Goal: Task Accomplishment & Management: Use online tool/utility

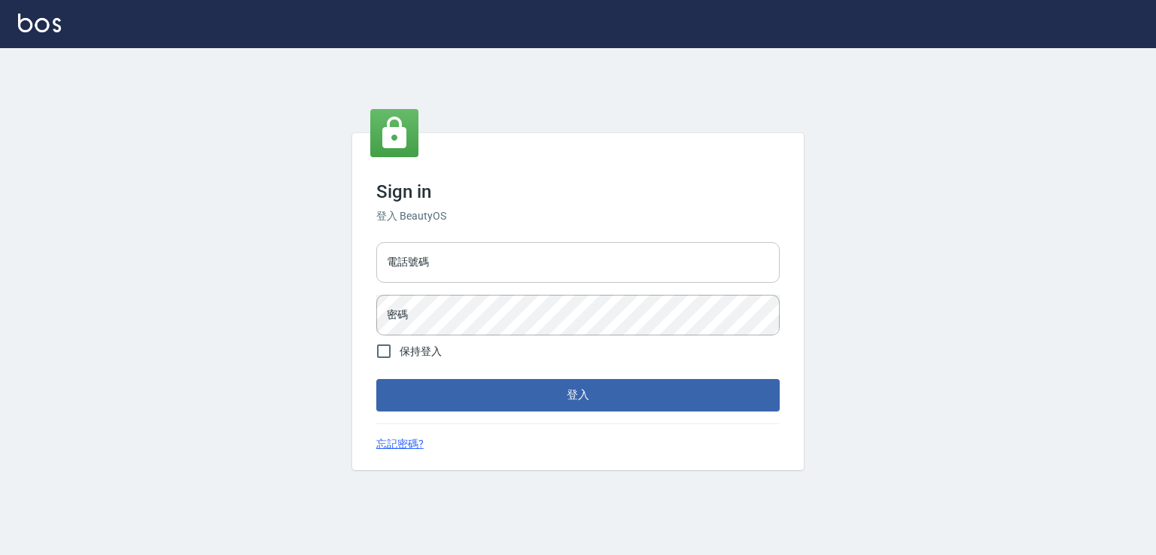
click at [575, 262] on input "電話號碼" at bounding box center [577, 262] width 403 height 41
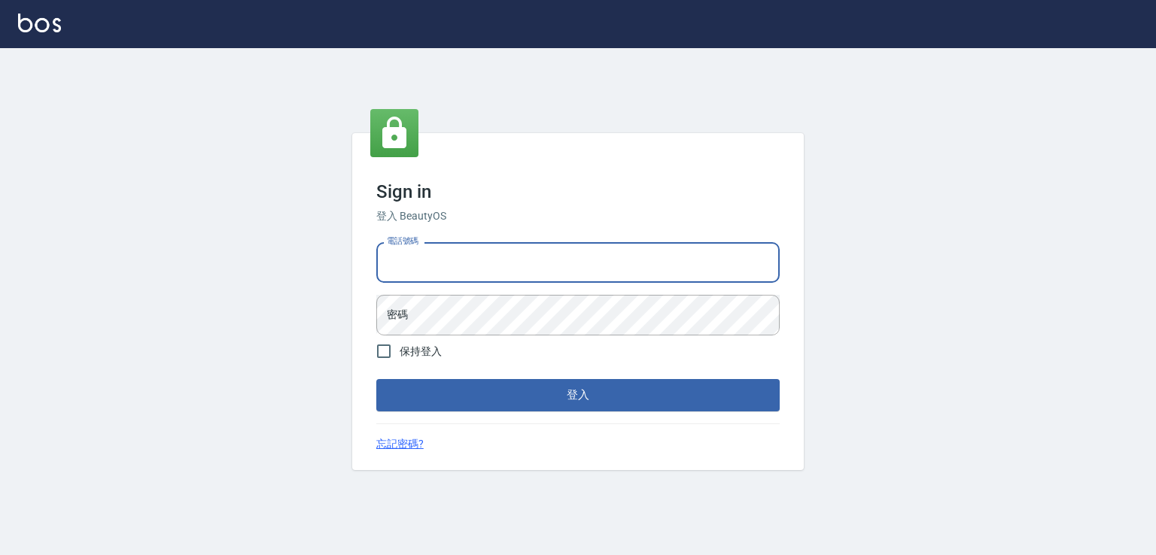
type input "7320483"
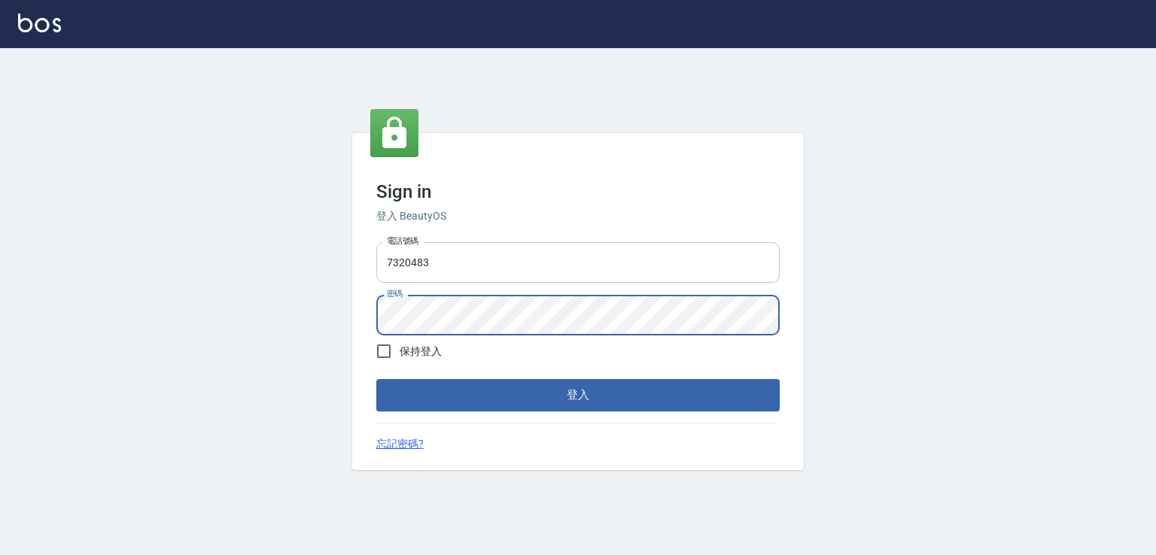
click at [376, 379] on button "登入" at bounding box center [577, 395] width 403 height 32
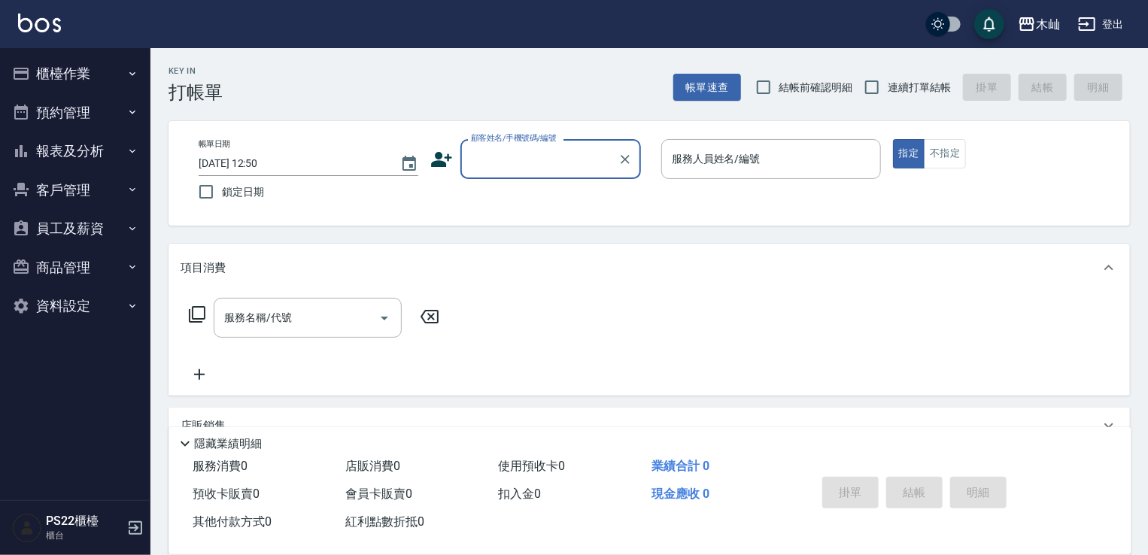
click at [91, 190] on button "客戶管理" at bounding box center [75, 190] width 138 height 39
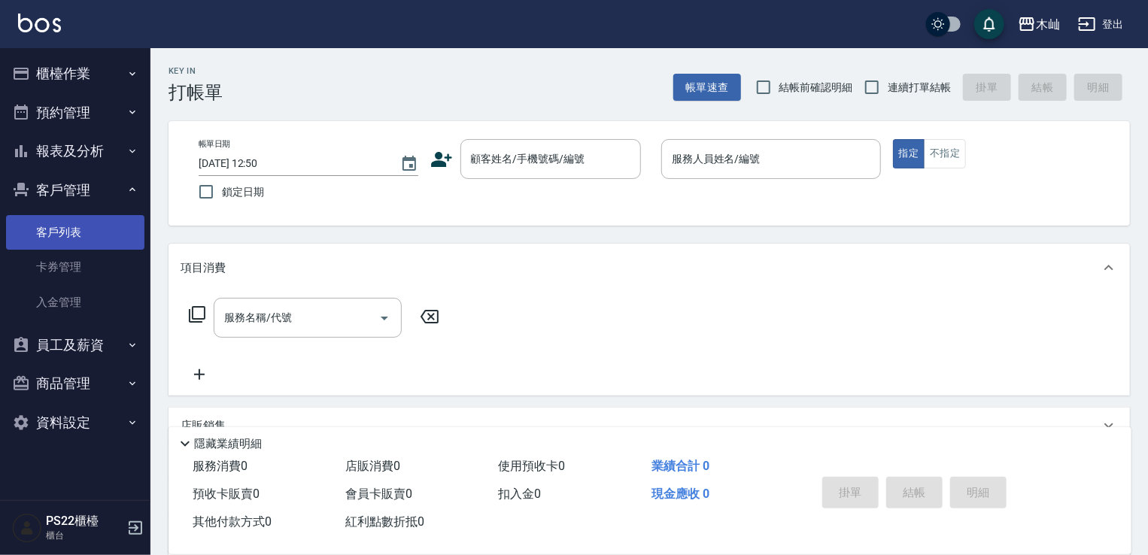
click at [91, 226] on link "客戶列表" at bounding box center [75, 232] width 138 height 35
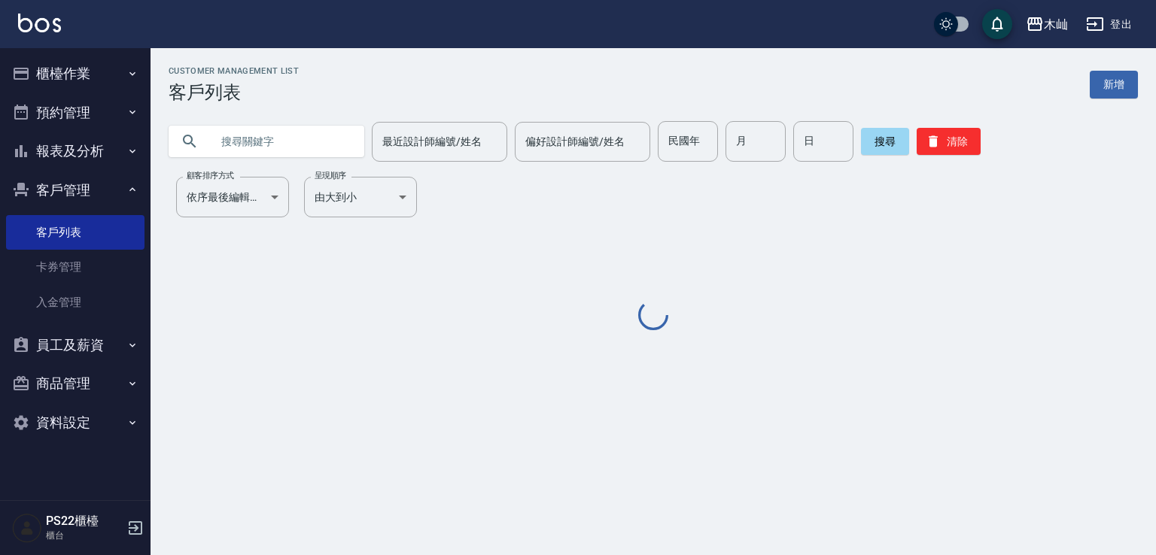
click at [263, 147] on input "text" at bounding box center [281, 141] width 141 height 41
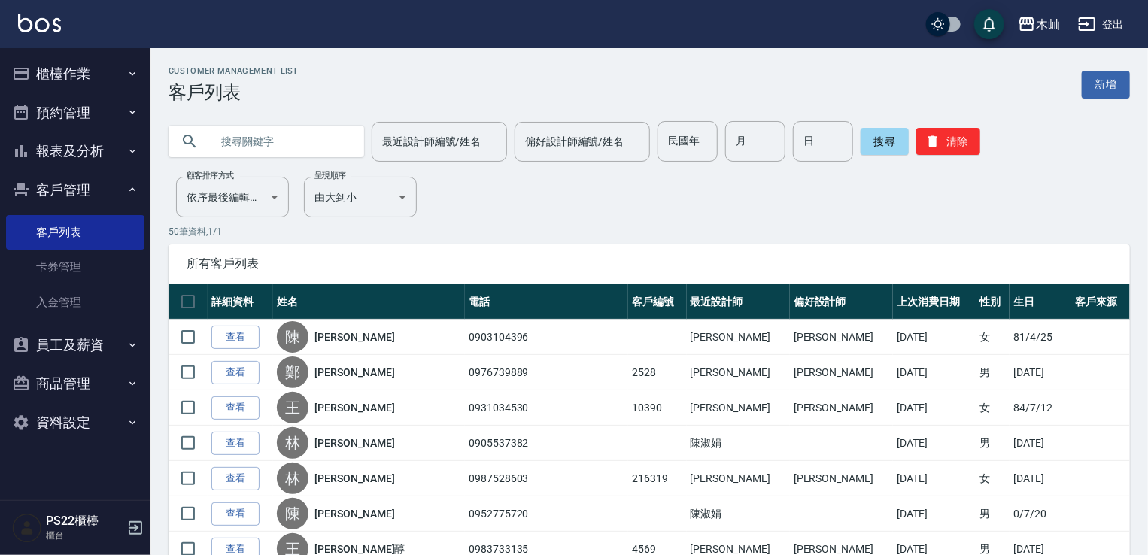
click at [120, 72] on button "櫃檯作業" at bounding box center [75, 73] width 138 height 39
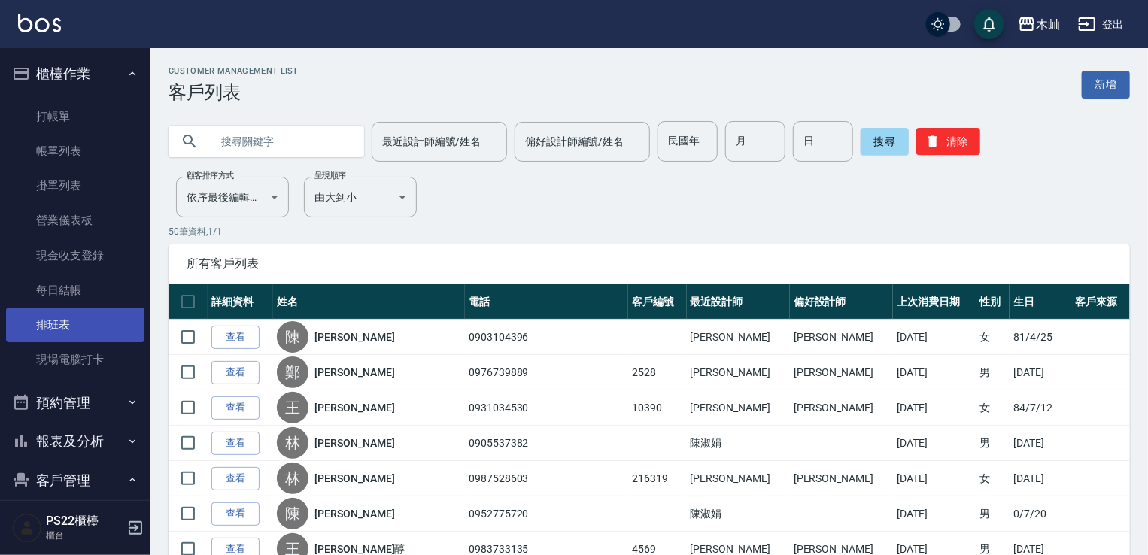
click at [115, 315] on link "排班表" at bounding box center [75, 325] width 138 height 35
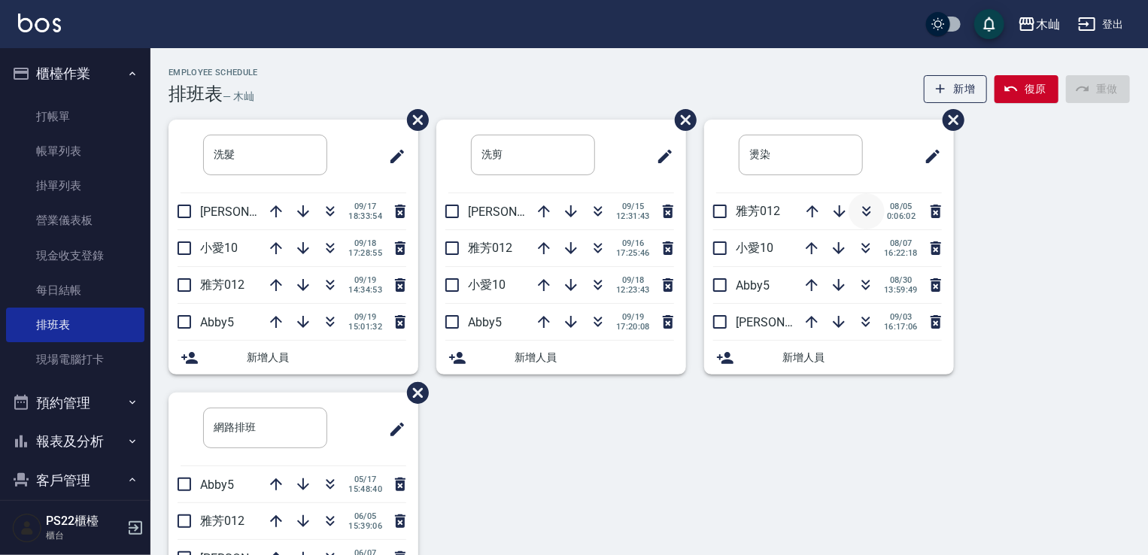
click at [862, 216] on icon "button" at bounding box center [867, 211] width 18 height 18
